Goal: Book appointment/travel/reservation

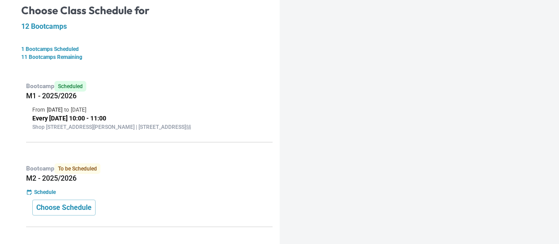
scroll to position [221, 0]
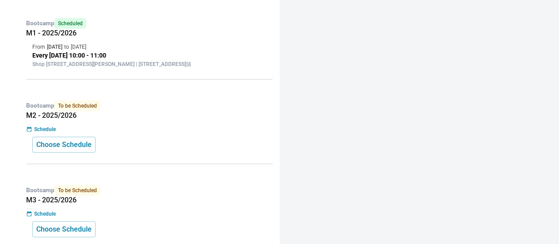
click at [93, 133] on div "Schedule" at bounding box center [149, 129] width 247 height 8
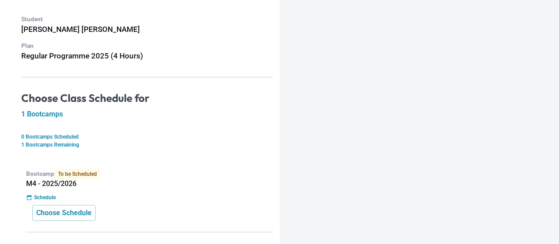
scroll to position [90, 0]
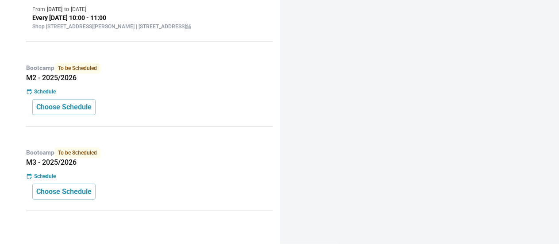
scroll to position [264, 0]
click at [129, 90] on div "Schedule" at bounding box center [149, 92] width 247 height 8
